Goal: Task Accomplishment & Management: Manage account settings

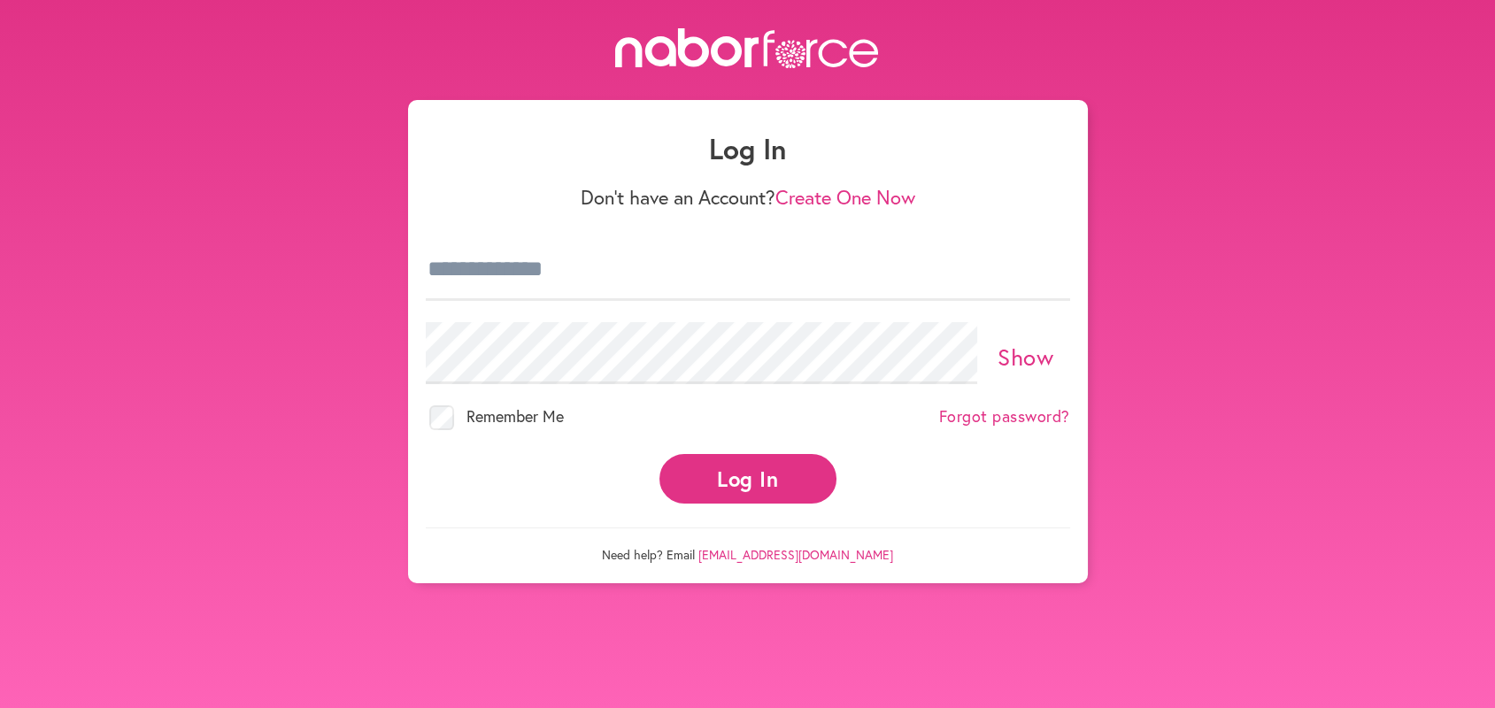
click at [422, 255] on div "Log In Don't have an Account? Create One Now Show Remember Me Forgot password? …" at bounding box center [748, 341] width 680 height 483
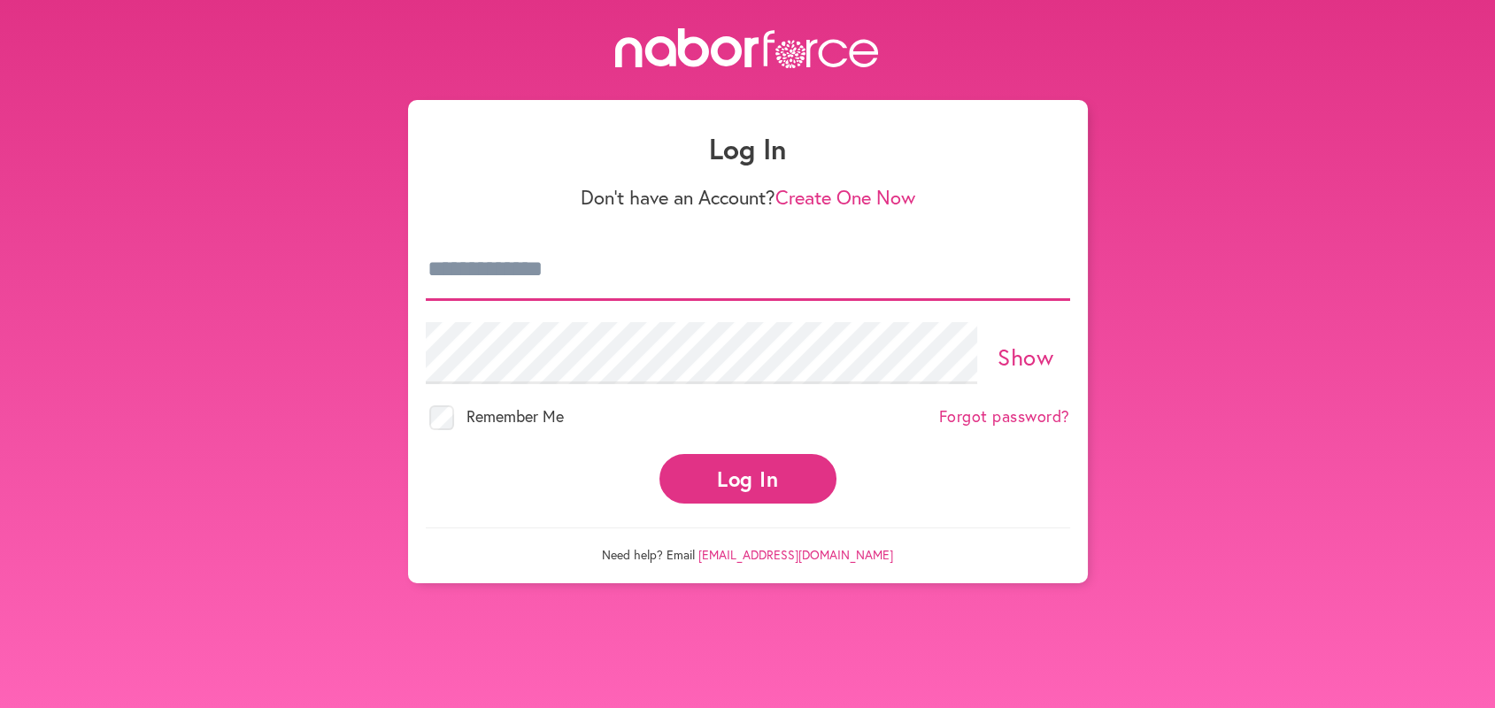
click at [435, 265] on input "email" at bounding box center [748, 270] width 644 height 62
type input "**********"
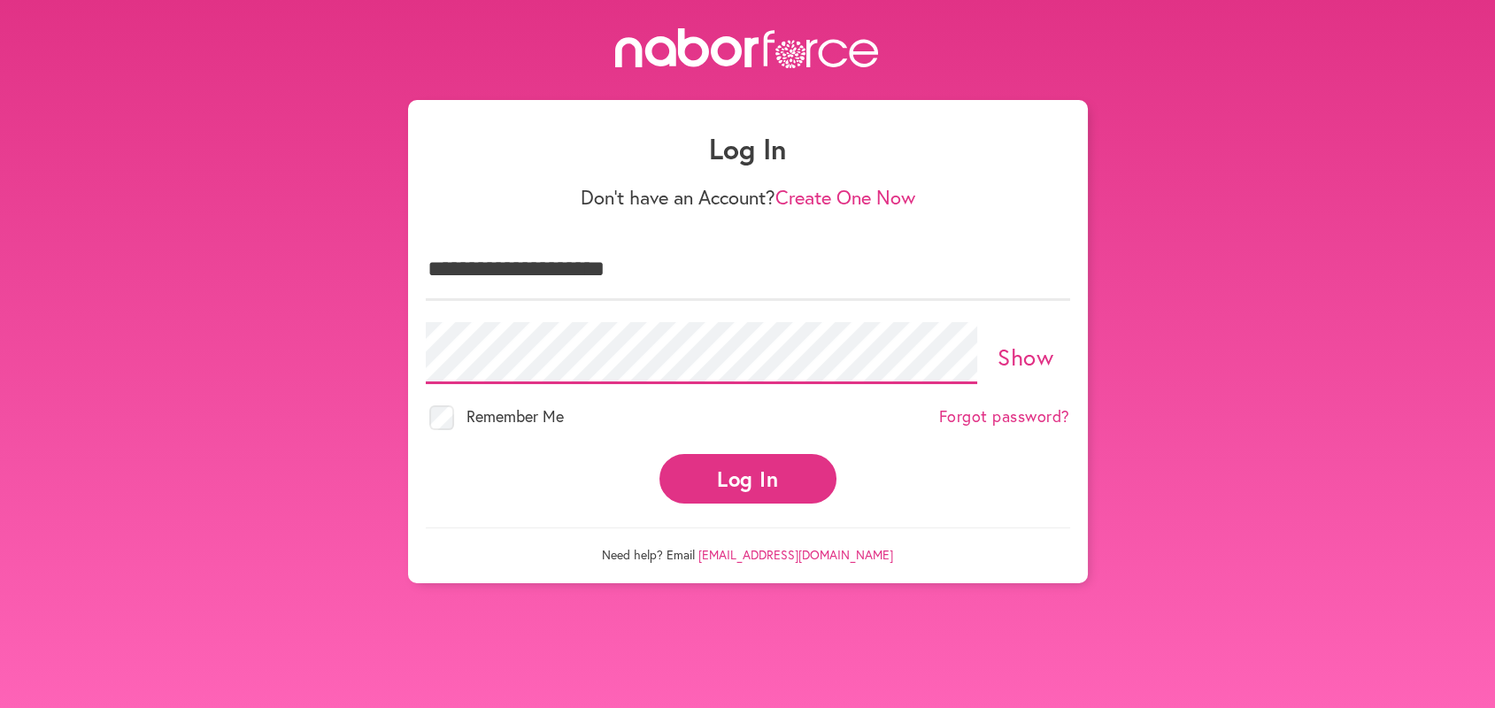
click at [659, 454] on button "Log In" at bounding box center [747, 478] width 177 height 49
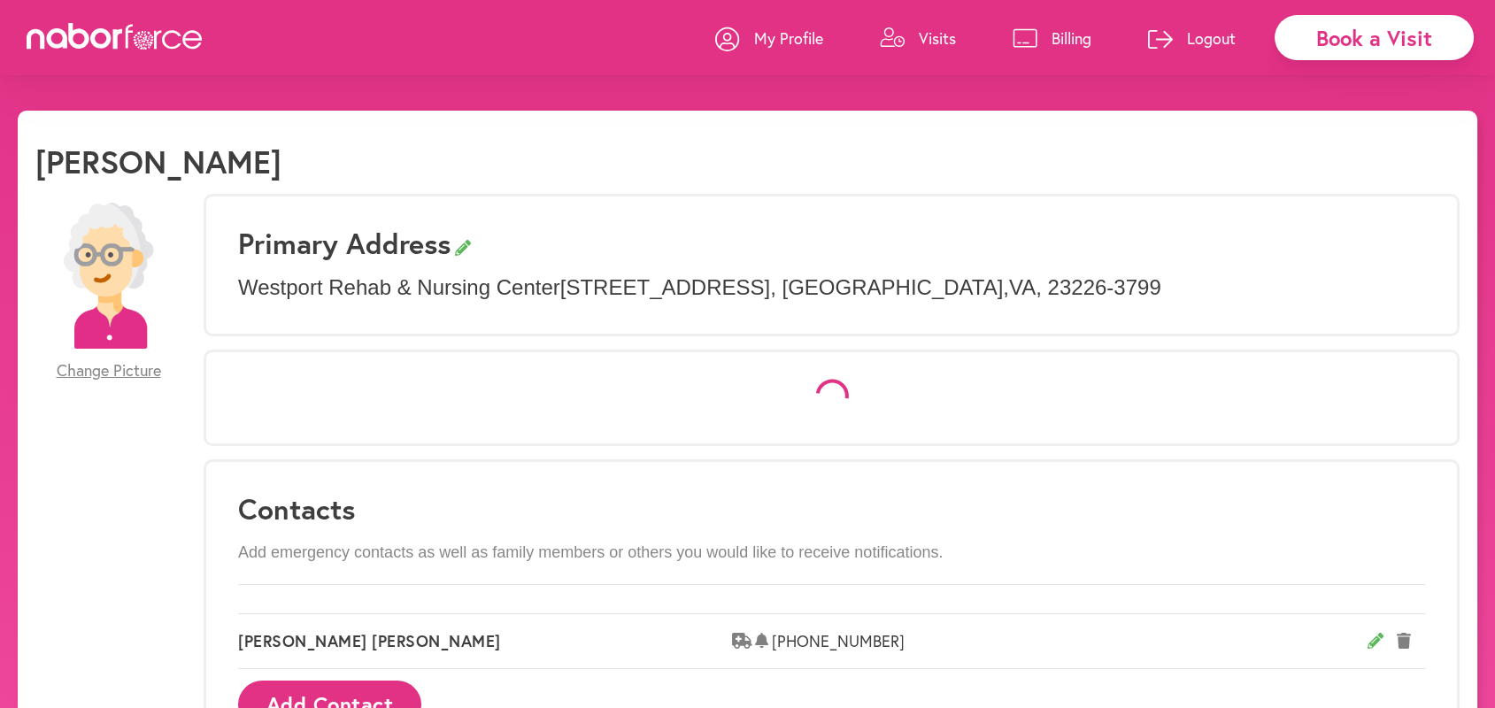
select select "*"
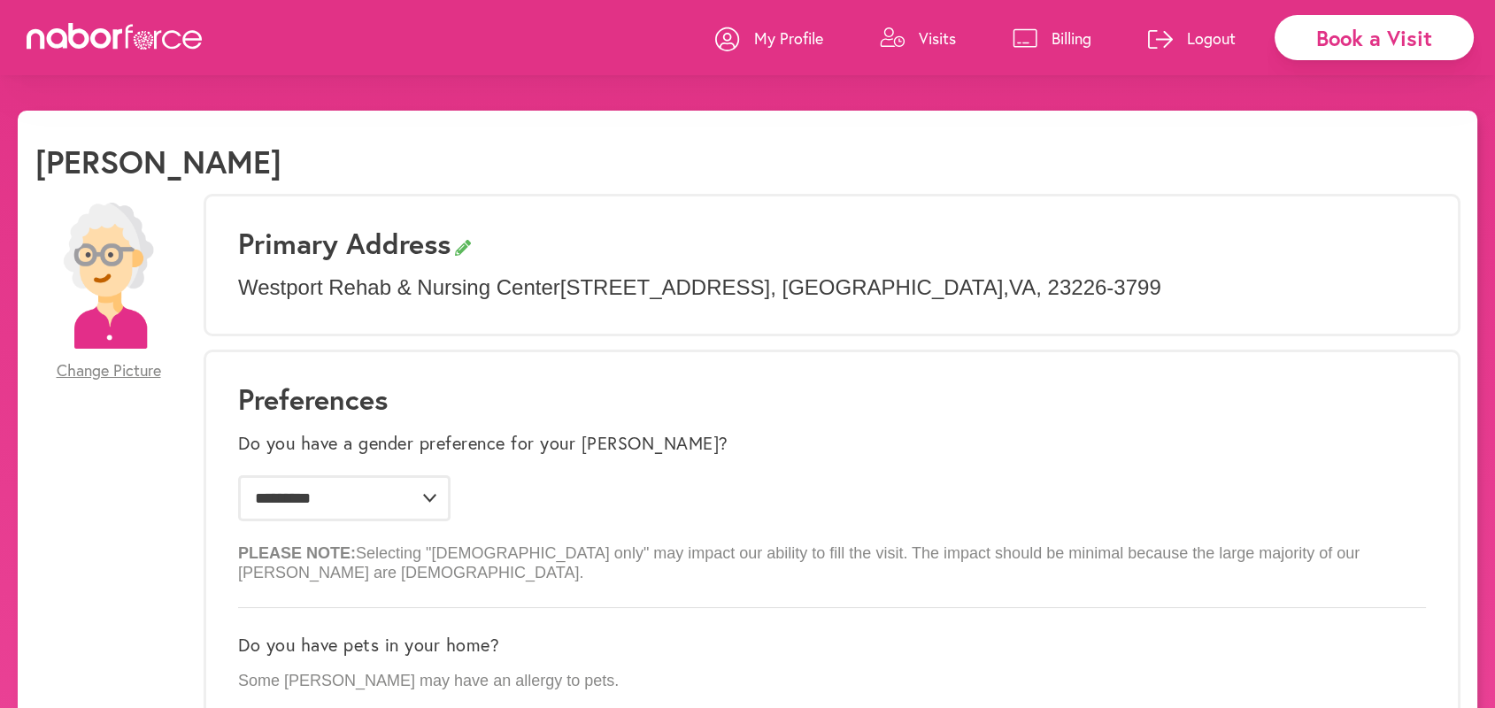
click at [936, 30] on p "Visits" at bounding box center [937, 37] width 37 height 21
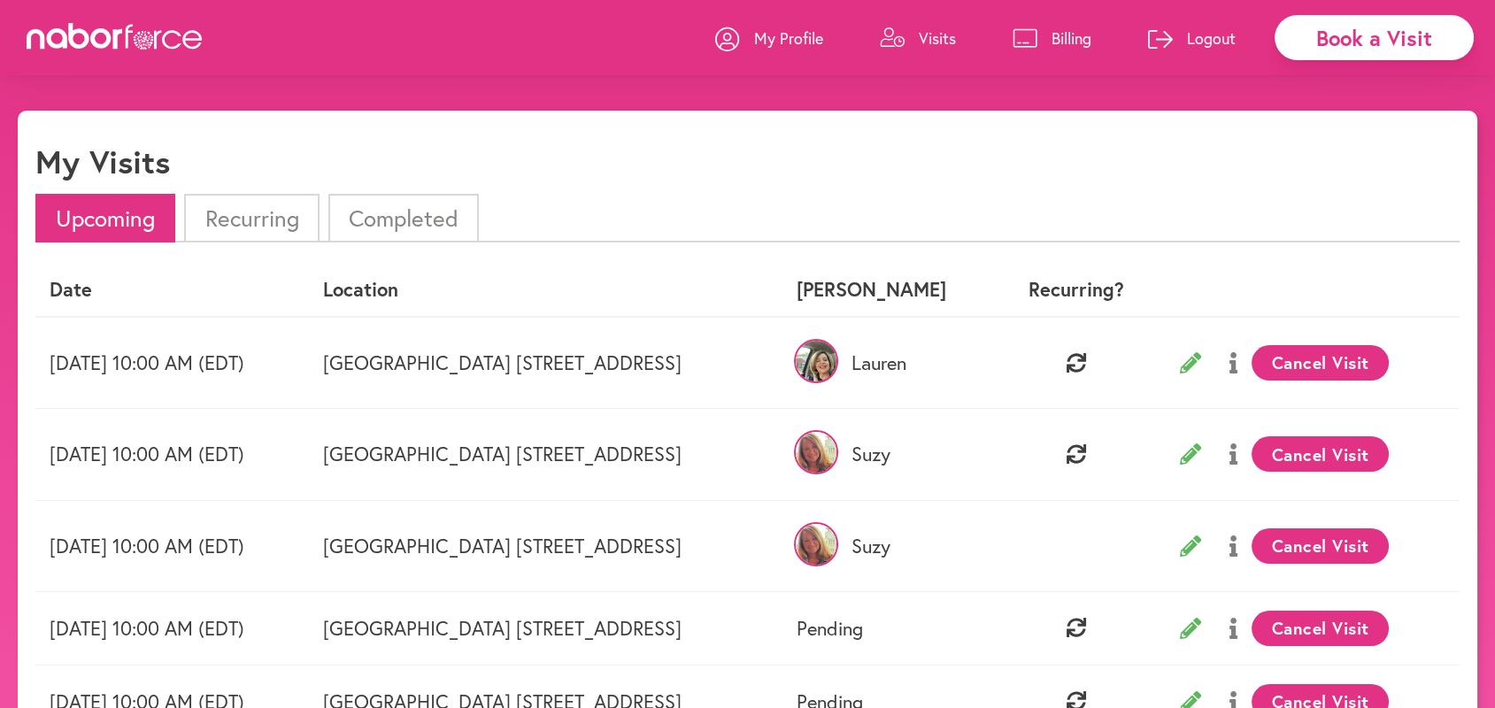
click at [1204, 38] on p "Logout" at bounding box center [1211, 37] width 49 height 21
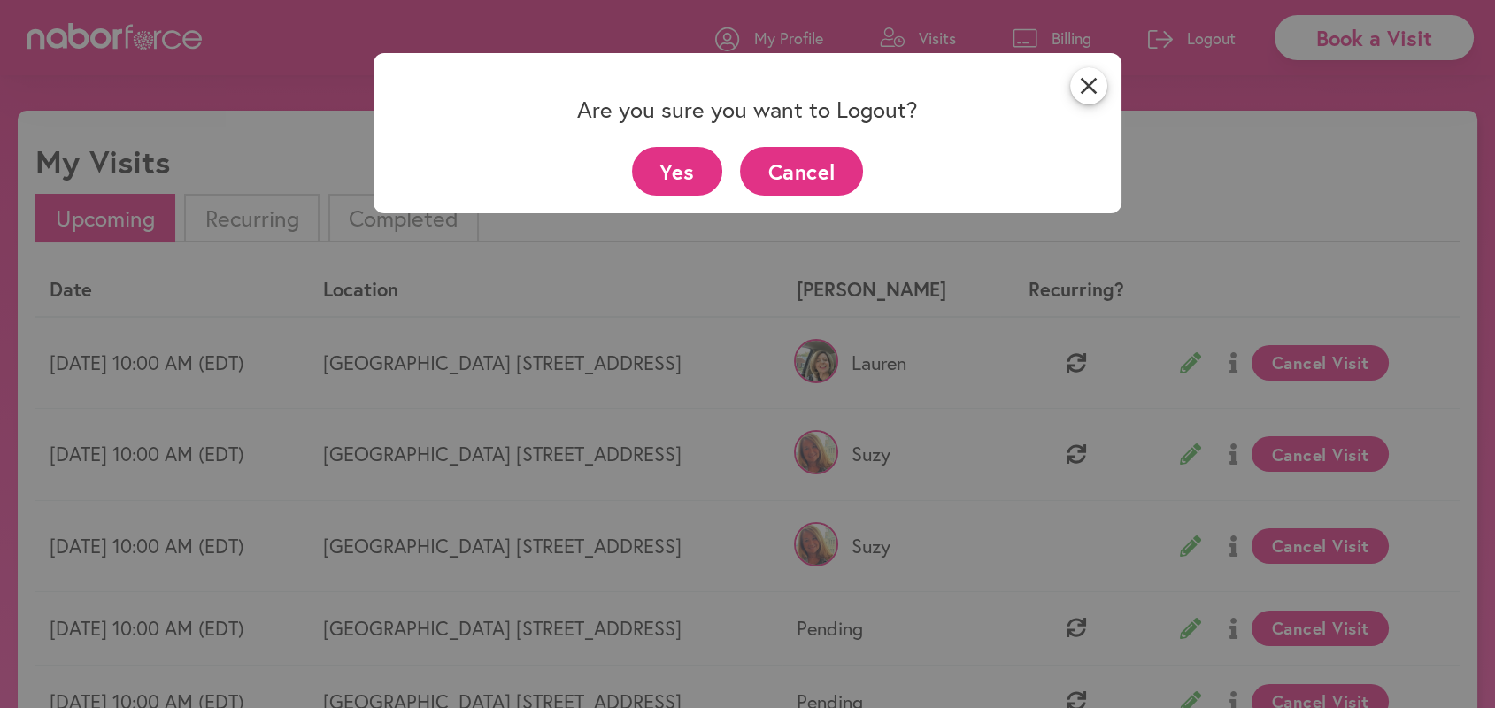
click at [685, 159] on button "Yes" at bounding box center [677, 171] width 91 height 49
